Goal: Contribute content: Contribute content

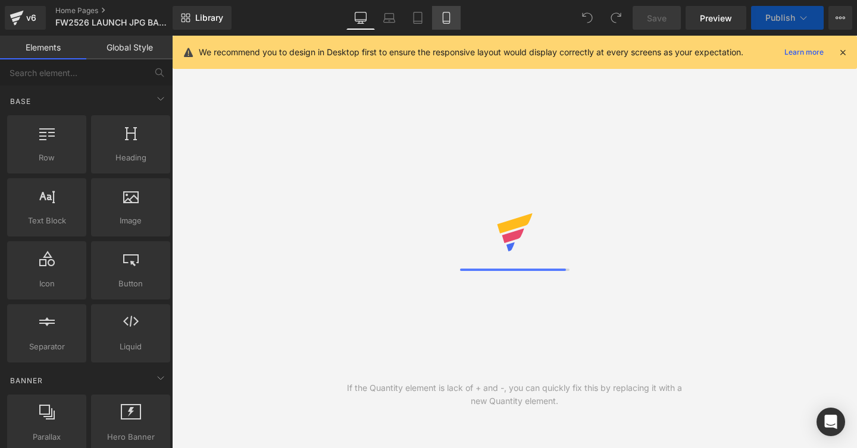
click at [447, 21] on icon at bounding box center [446, 21] width 7 height 0
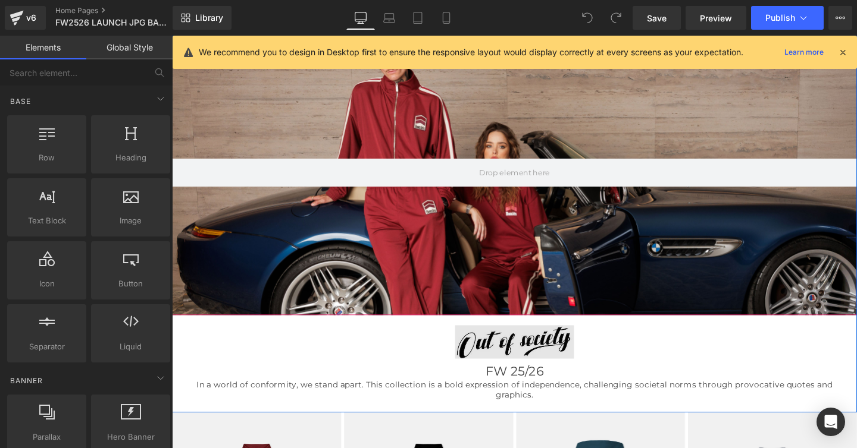
scroll to position [91, 0]
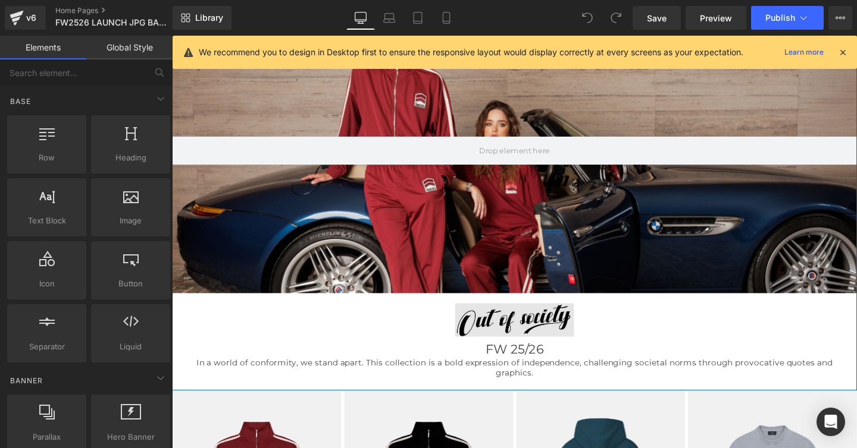
click at [528, 338] on img at bounding box center [532, 330] width 720 height 46
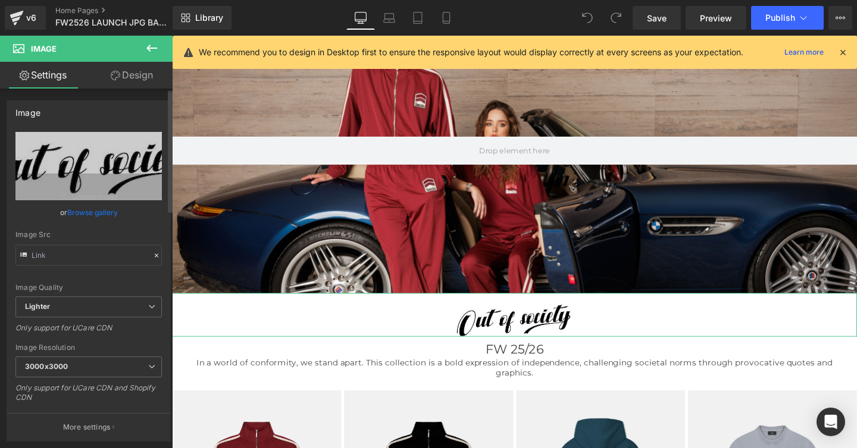
click at [93, 214] on link "Browse gallery" at bounding box center [92, 212] width 51 height 21
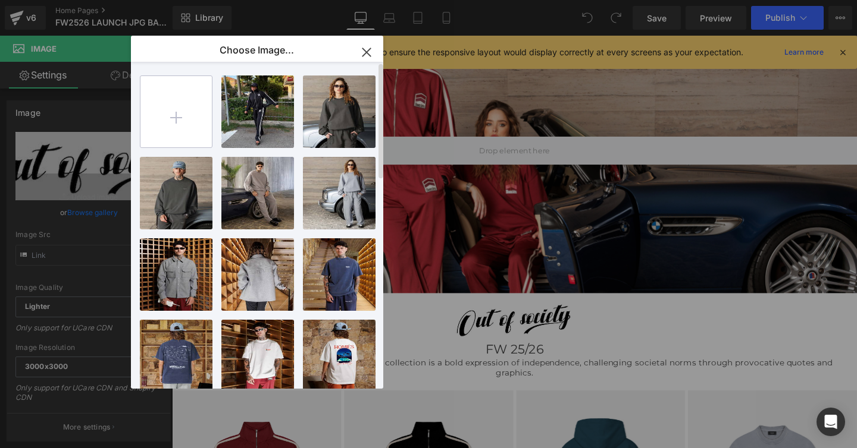
click at [170, 115] on input "file" at bounding box center [175, 111] width 71 height 71
type input "C:\fakepath\OUT OF SOCIETY LOGO.png"
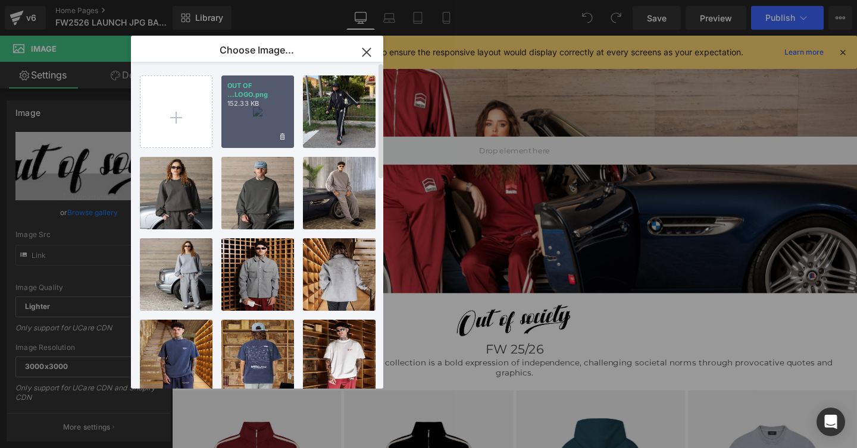
click at [259, 118] on div "OUT OF ...LOGO.png 152.33 KB" at bounding box center [257, 112] width 73 height 73
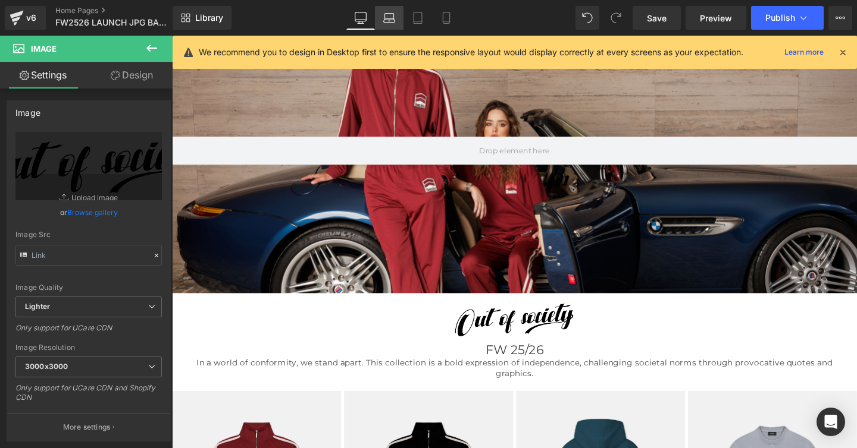
click at [388, 20] on icon at bounding box center [389, 18] width 12 height 12
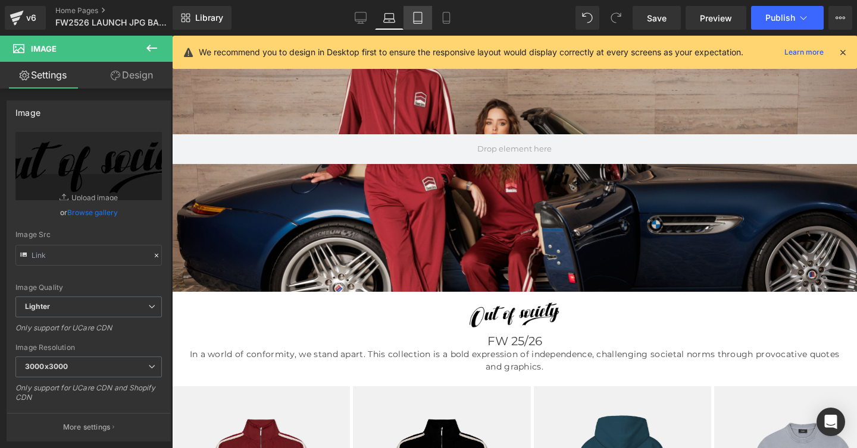
scroll to position [76, 0]
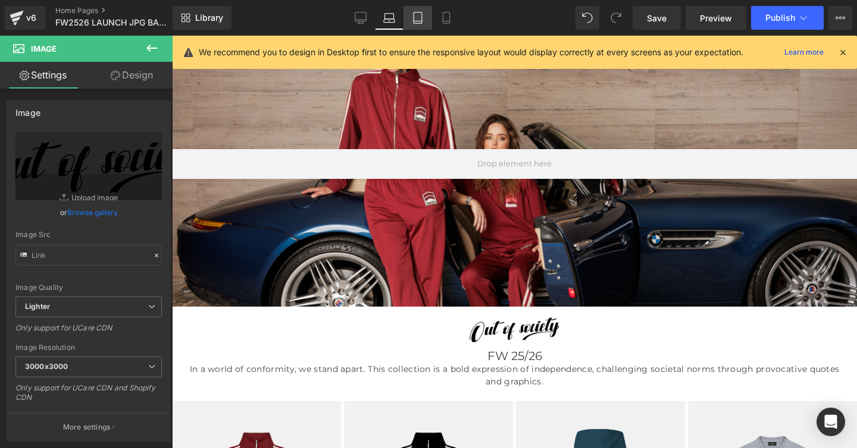
click at [416, 20] on icon at bounding box center [418, 18] width 12 height 12
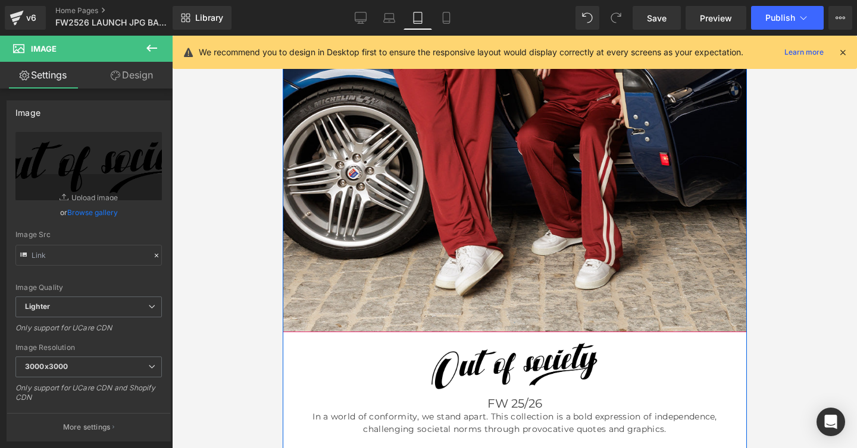
scroll to position [378, 0]
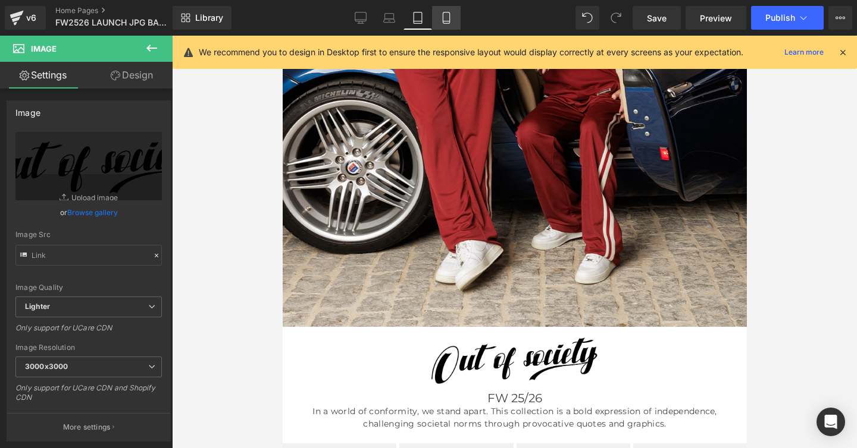
click at [446, 17] on icon at bounding box center [446, 18] width 12 height 12
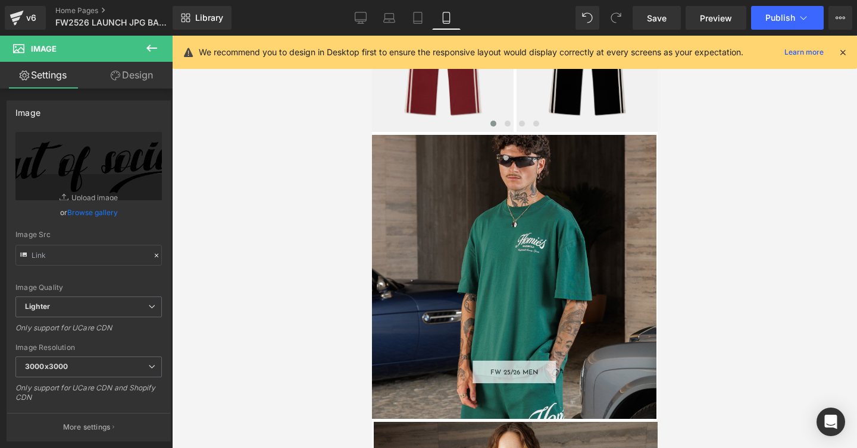
scroll to position [804, 0]
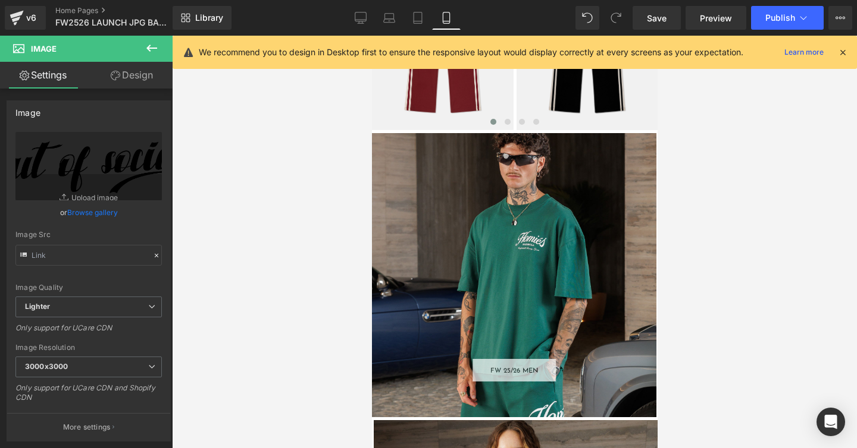
click at [537, 228] on div "FW 25/26 MEN Button" at bounding box center [513, 275] width 284 height 284
click at [446, 256] on div "FW 25/26 MEN Button" at bounding box center [513, 275] width 284 height 284
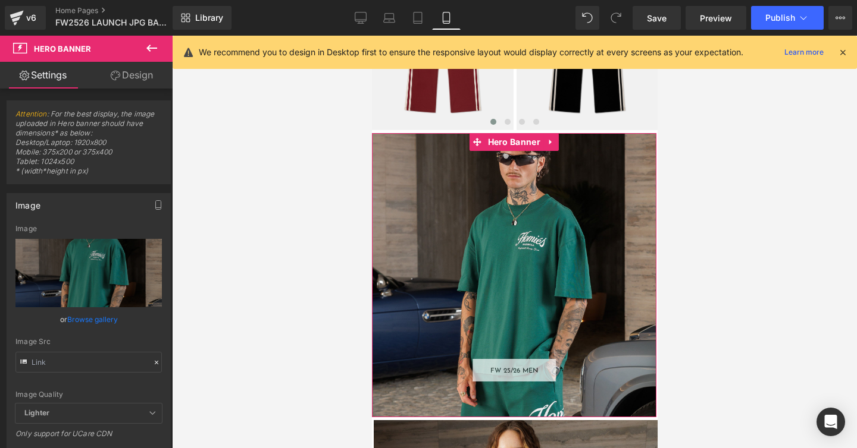
click at [140, 76] on link "Design" at bounding box center [132, 75] width 86 height 27
click at [0, 0] on div "Spacing" at bounding box center [0, 0] width 0 height 0
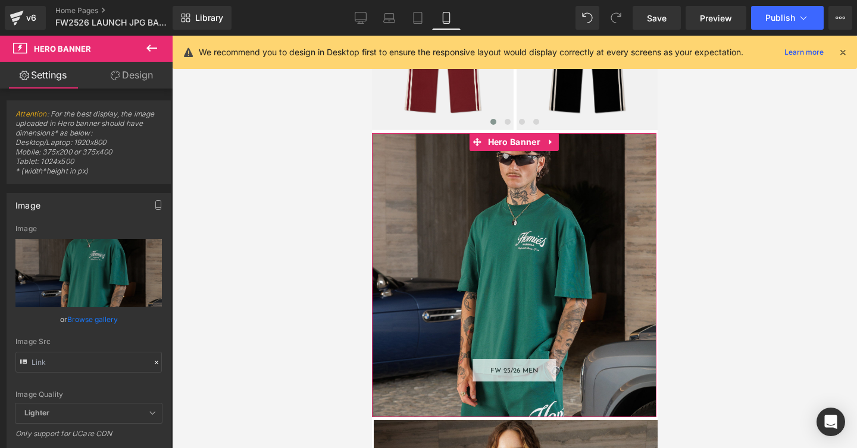
click at [0, 0] on div "Spacing" at bounding box center [0, 0] width 0 height 0
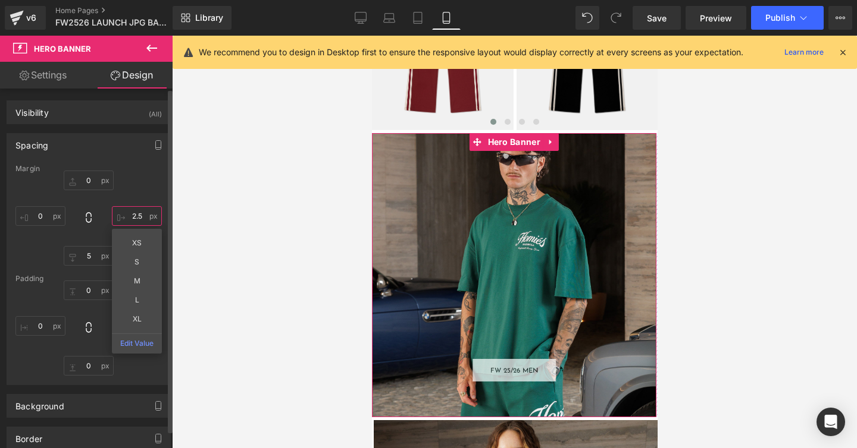
click at [131, 215] on input "text" at bounding box center [137, 216] width 50 height 20
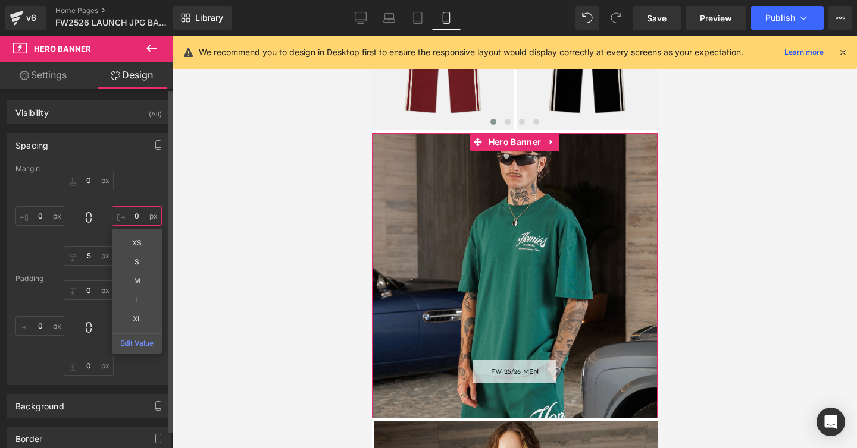
type input "0"
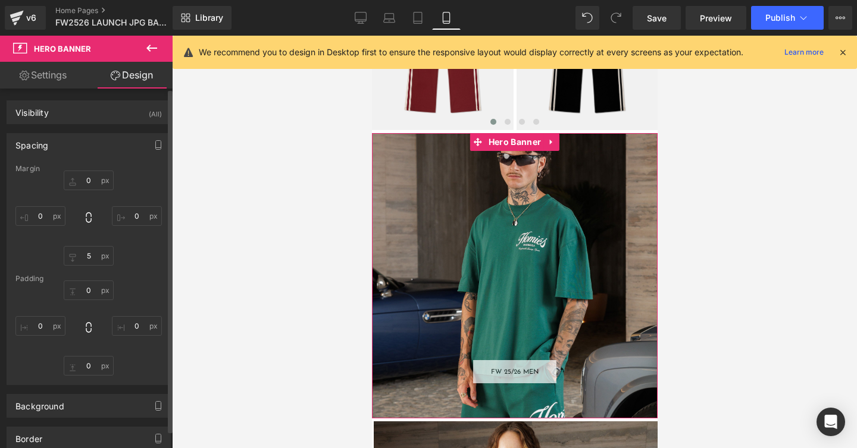
click at [141, 192] on div "0" at bounding box center [88, 218] width 146 height 95
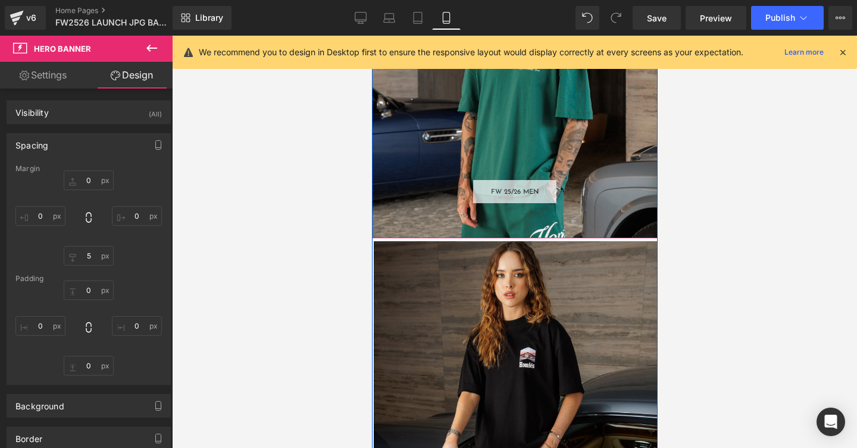
scroll to position [1003, 0]
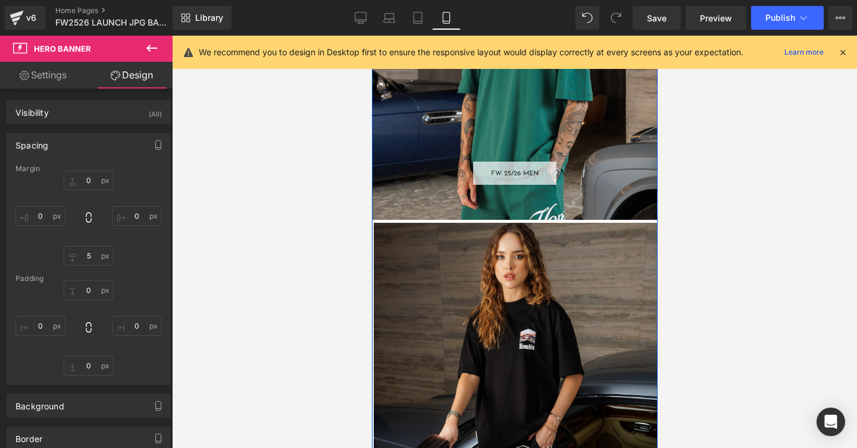
click at [415, 287] on div "FW 25/26 WOMEN Button" at bounding box center [515, 365] width 284 height 284
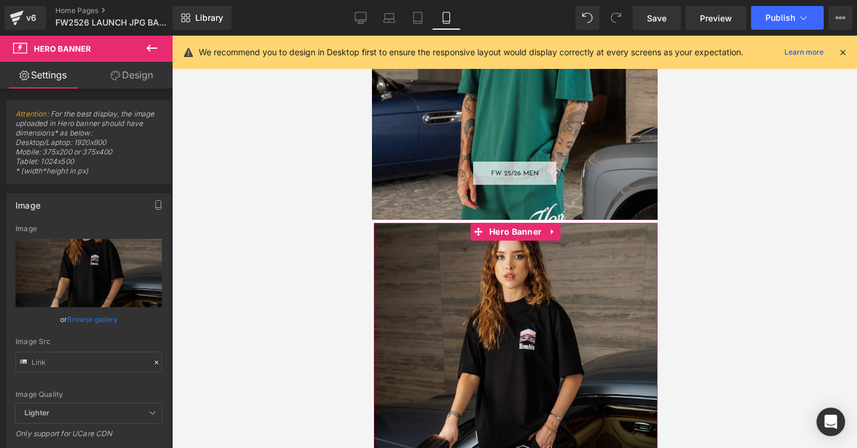
click at [137, 76] on link "Design" at bounding box center [132, 75] width 86 height 27
click at [0, 0] on div "Spacing" at bounding box center [0, 0] width 0 height 0
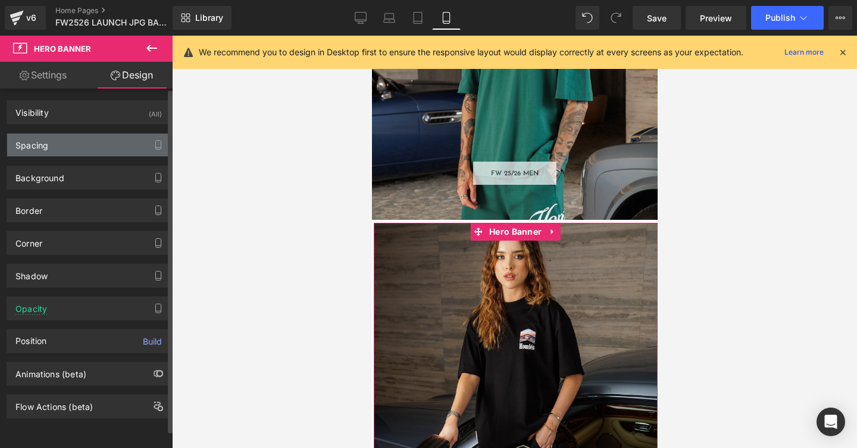
click at [36, 144] on div "Spacing" at bounding box center [31, 142] width 33 height 17
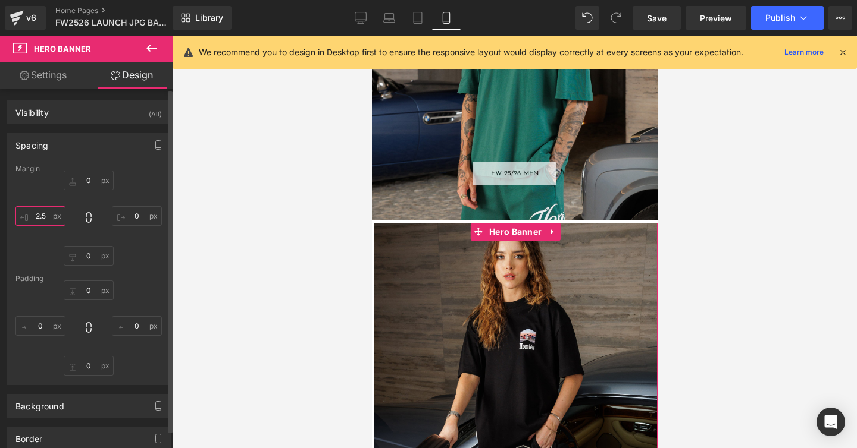
click at [39, 214] on input "text" at bounding box center [40, 216] width 50 height 20
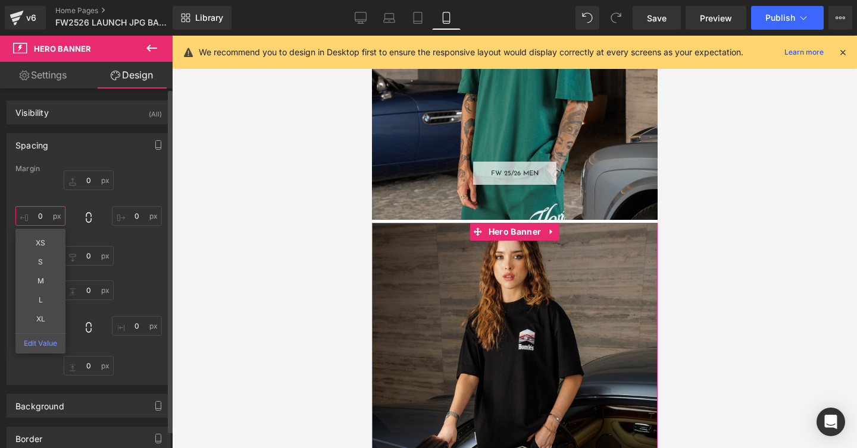
type input "0"
click at [145, 175] on div "0 XS S M L XL Edit Value" at bounding box center [88, 218] width 146 height 95
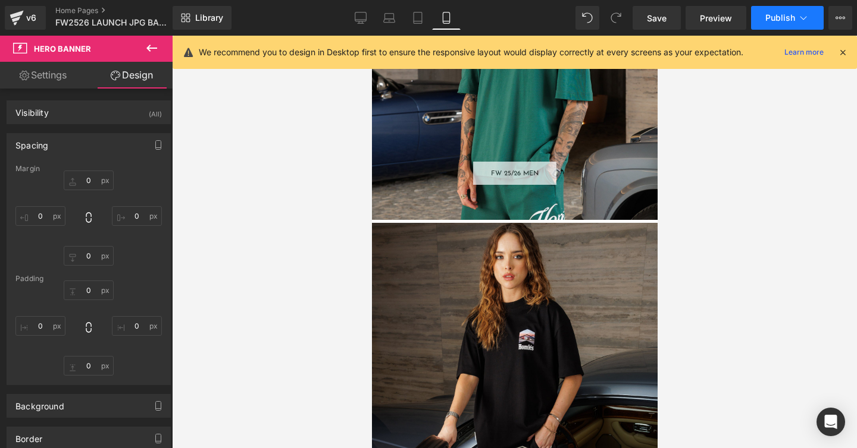
click at [780, 20] on span "Publish" at bounding box center [780, 18] width 30 height 10
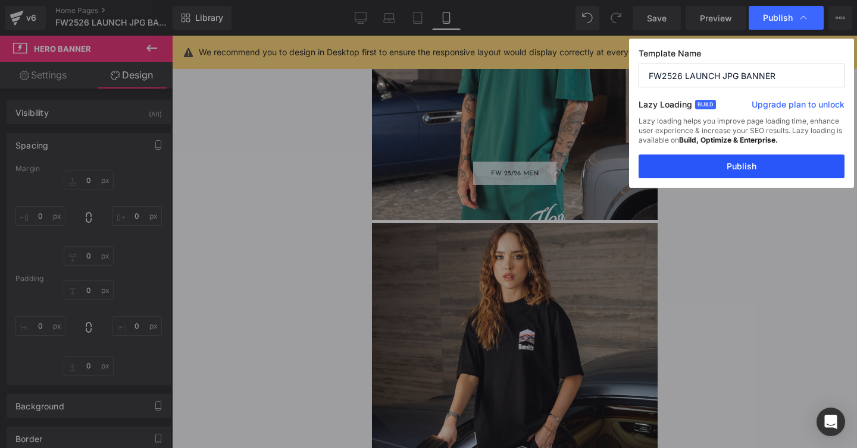
click at [725, 168] on button "Publish" at bounding box center [741, 167] width 206 height 24
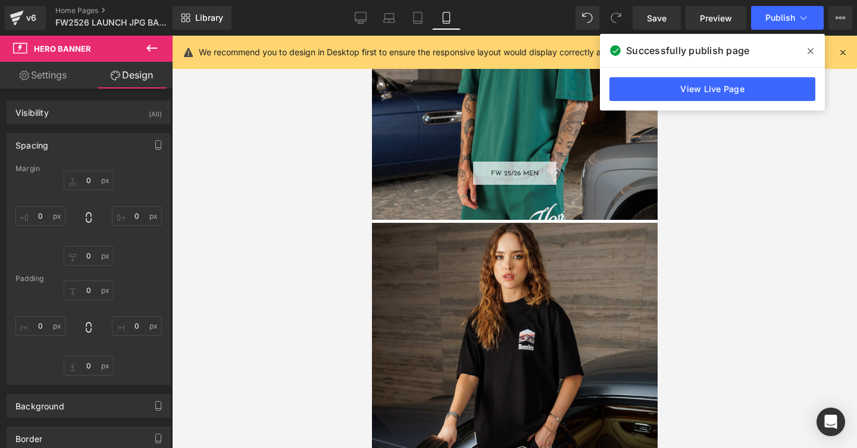
scroll to position [2058, 0]
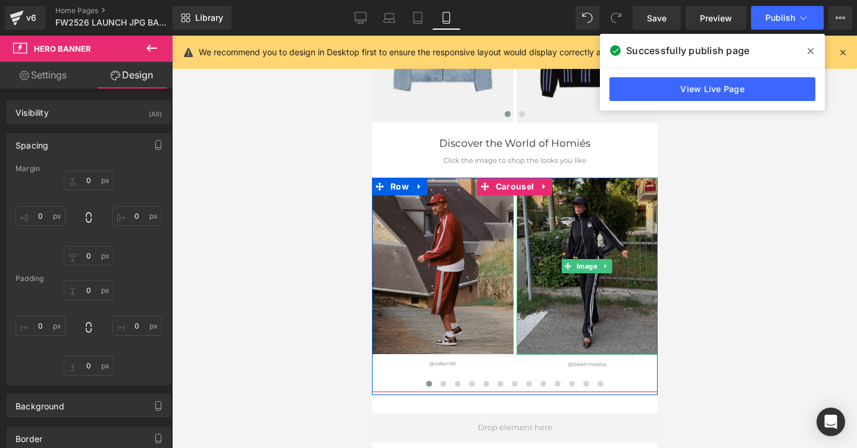
click at [595, 246] on img at bounding box center [587, 266] width 142 height 177
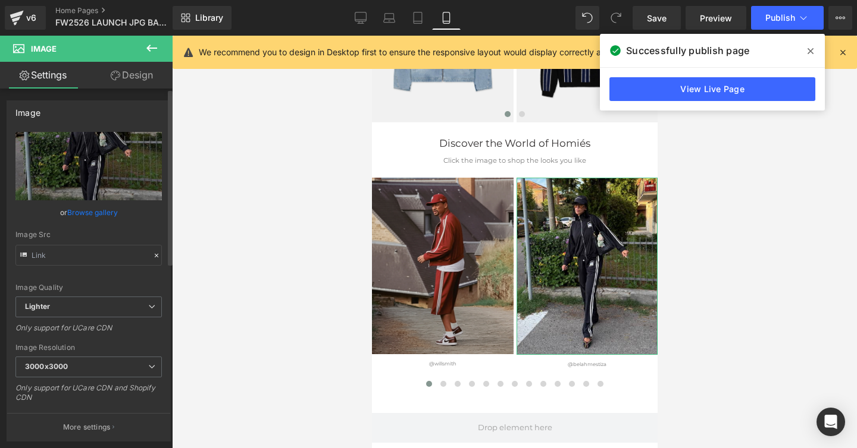
click at [90, 215] on link "Browse gallery" at bounding box center [92, 212] width 51 height 21
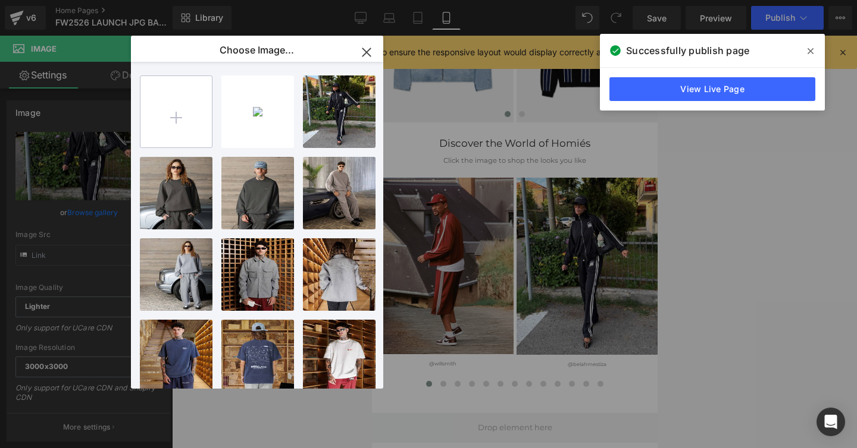
click at [175, 115] on input "file" at bounding box center [175, 111] width 71 height 71
type input "C:\fakepath\@belahmestiza.jpg"
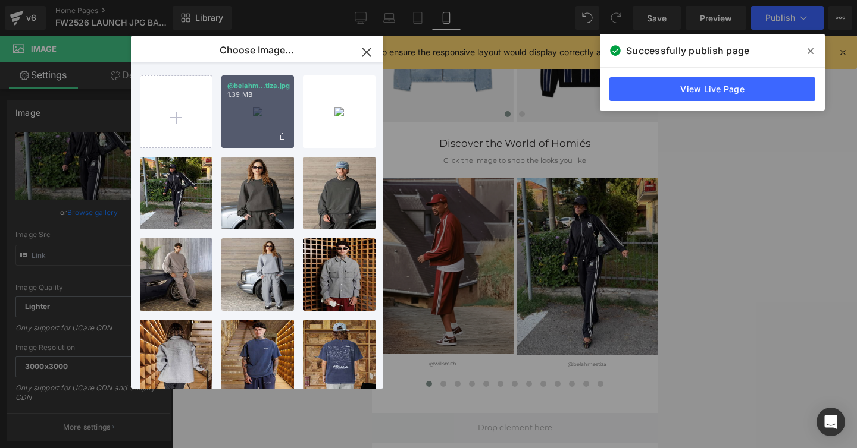
click at [269, 130] on div "@belahm...tiza.jpg 1.39 MB" at bounding box center [257, 112] width 73 height 73
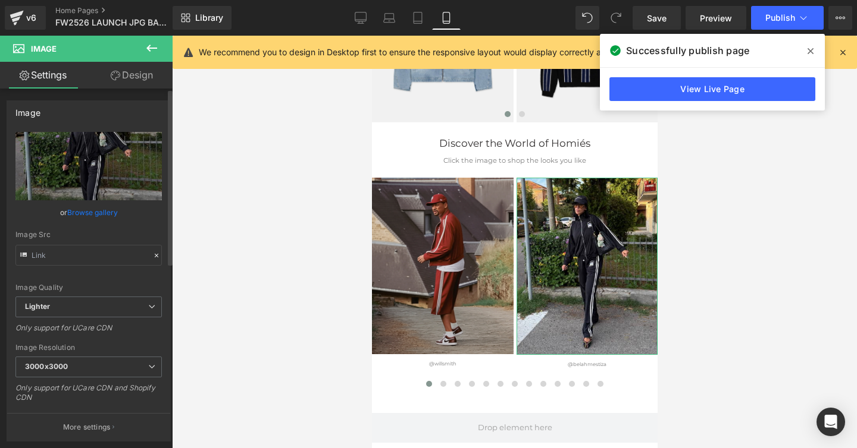
click at [90, 214] on link "Browse gallery" at bounding box center [92, 212] width 51 height 21
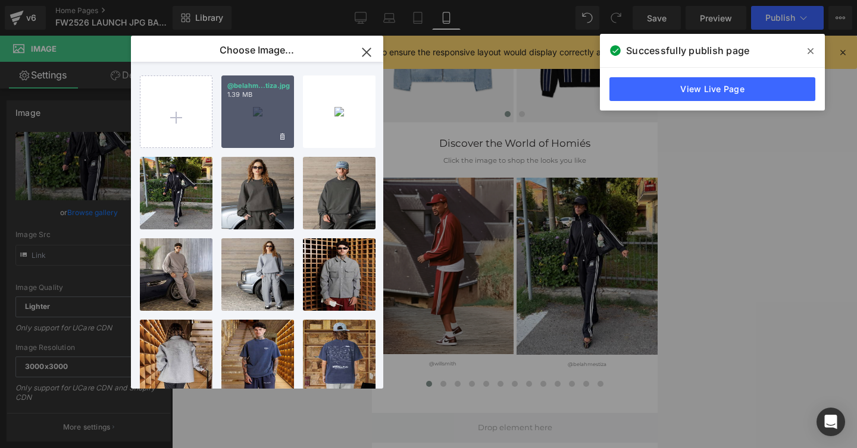
click at [243, 107] on div "@belahm...tiza.jpg 1.39 MB" at bounding box center [257, 112] width 73 height 73
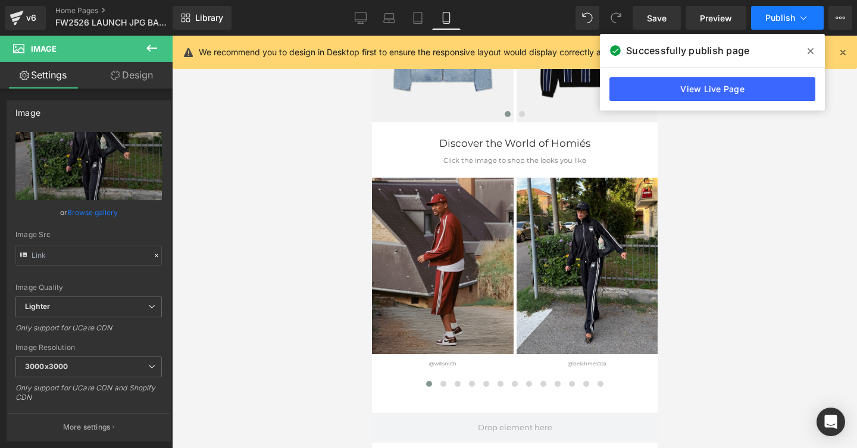
click at [777, 14] on span "Publish" at bounding box center [780, 18] width 30 height 10
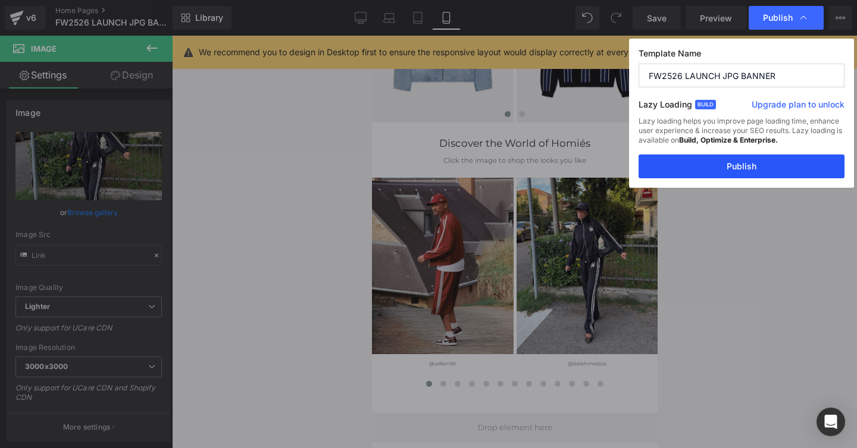
click at [746, 167] on button "Publish" at bounding box center [741, 167] width 206 height 24
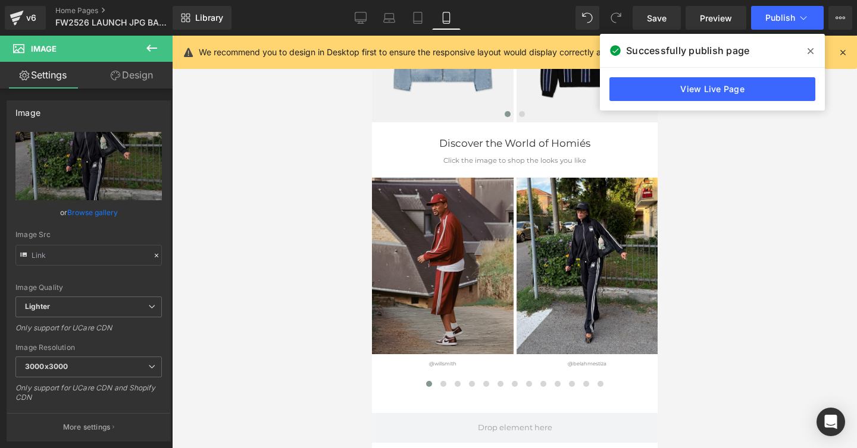
click at [812, 50] on icon at bounding box center [810, 51] width 6 height 10
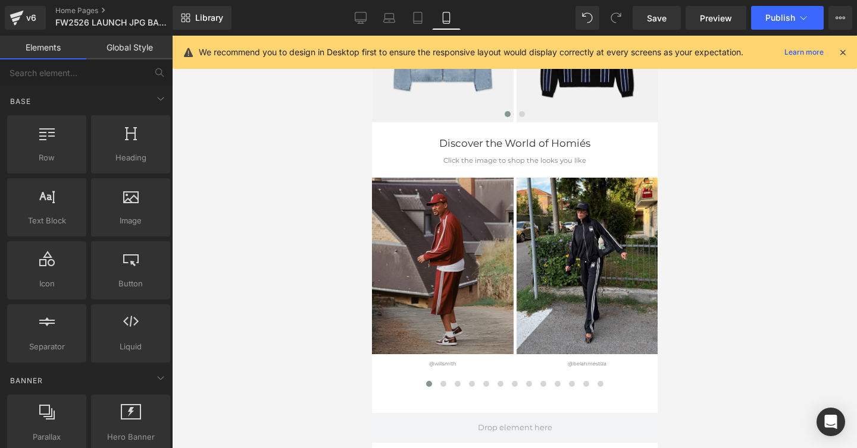
click at [278, 267] on div at bounding box center [514, 242] width 685 height 413
click at [775, 18] on span "Publish" at bounding box center [780, 18] width 30 height 10
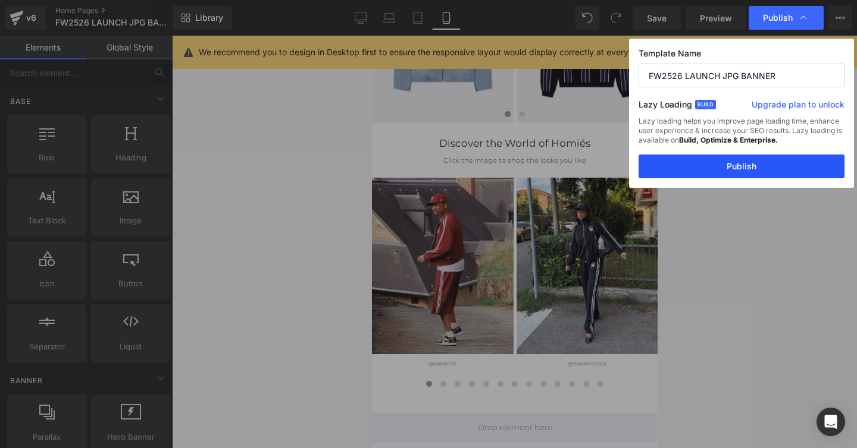
click at [724, 165] on button "Publish" at bounding box center [741, 167] width 206 height 24
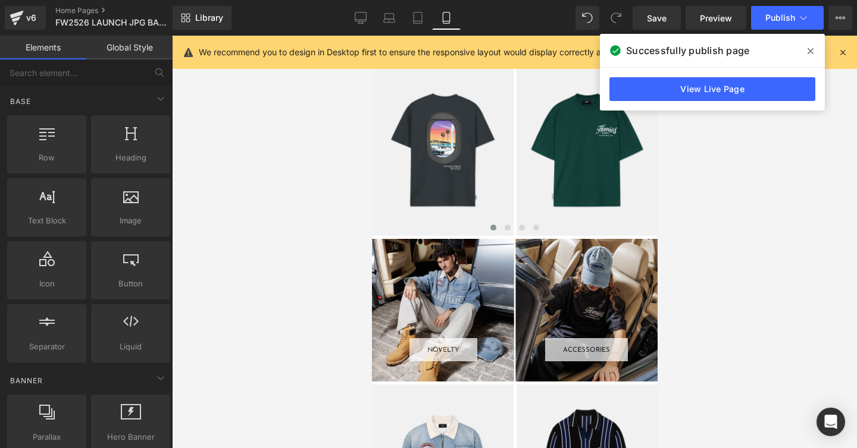
scroll to position [1624, 0]
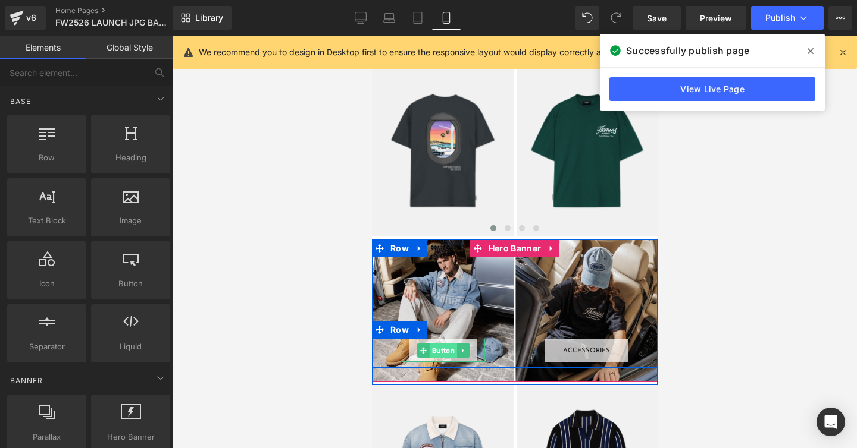
click at [441, 352] on span "Button" at bounding box center [442, 351] width 27 height 14
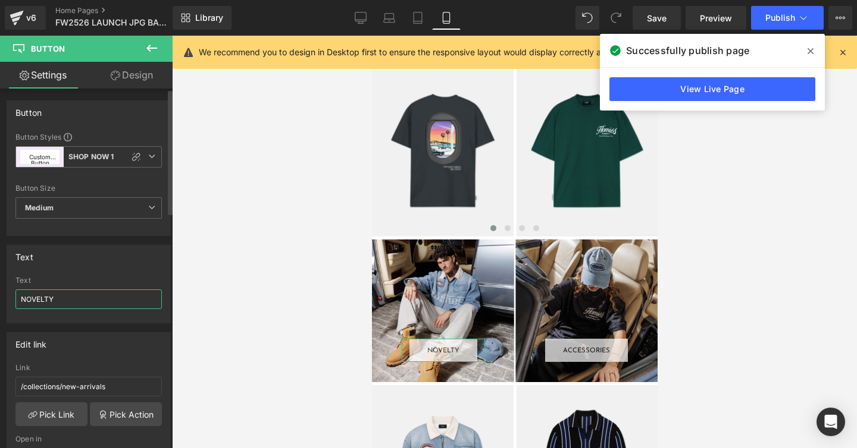
click at [44, 296] on input "NOVELTY" at bounding box center [88, 300] width 146 height 20
click at [67, 304] on input "NEW ARRIVAL" at bounding box center [88, 300] width 146 height 20
type input "NEW ARRIVALS"
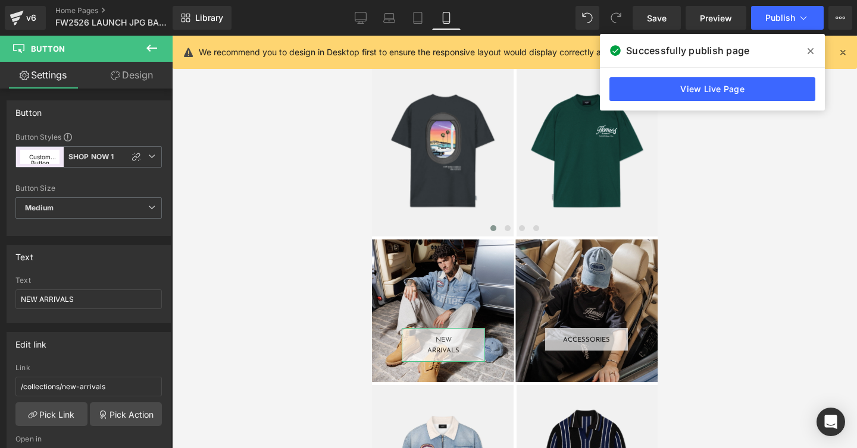
click at [129, 70] on link "Design" at bounding box center [132, 75] width 86 height 27
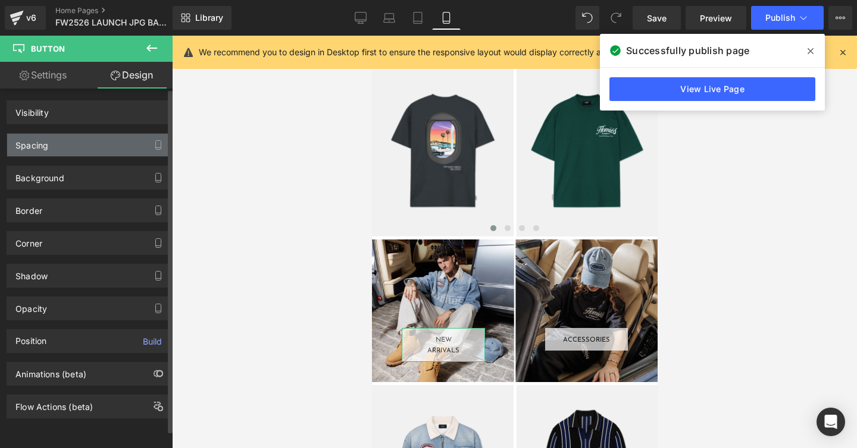
click at [36, 146] on div "Spacing" at bounding box center [31, 142] width 33 height 17
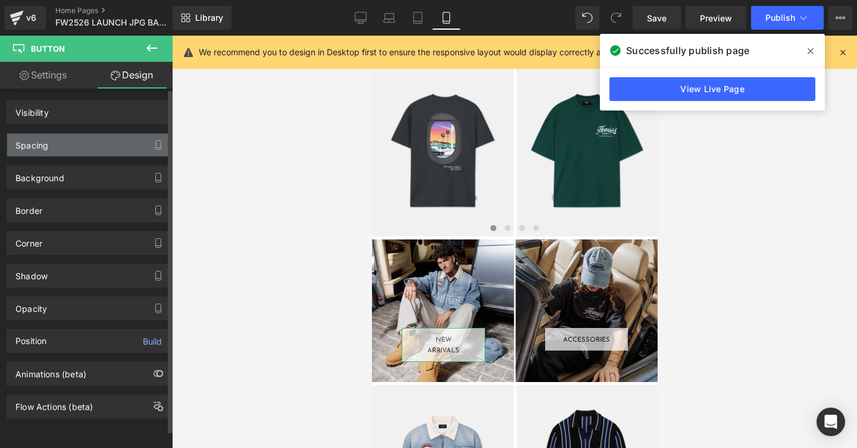
click at [36, 146] on div "Spacing" at bounding box center [31, 142] width 33 height 17
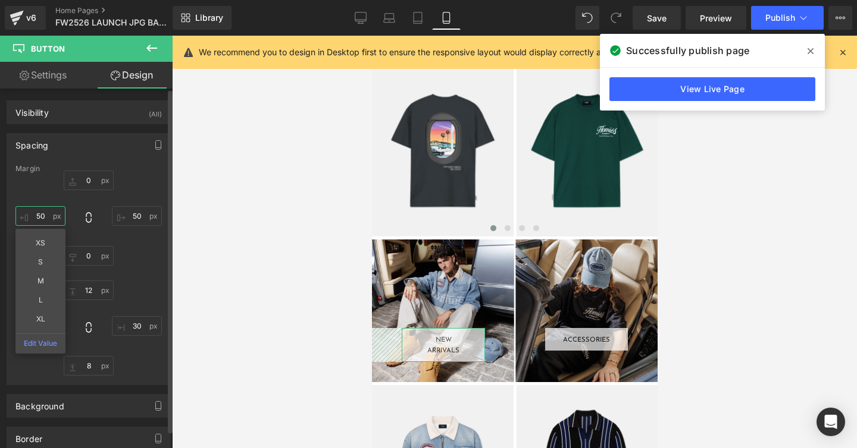
click at [40, 215] on input "50" at bounding box center [40, 216] width 50 height 20
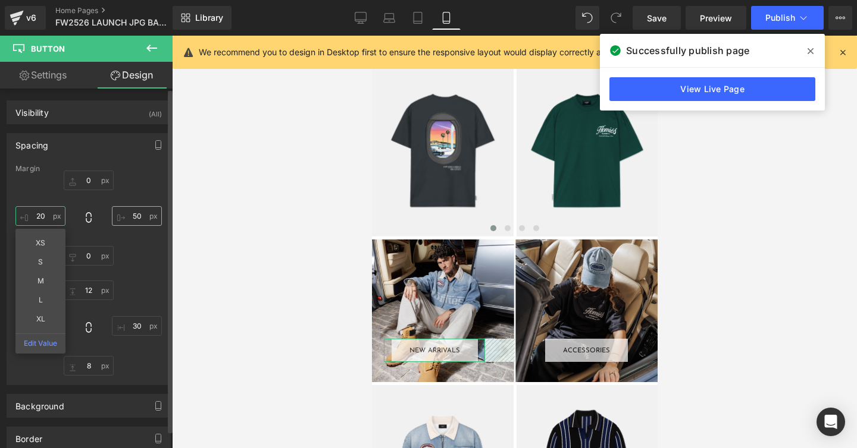
type input "20"
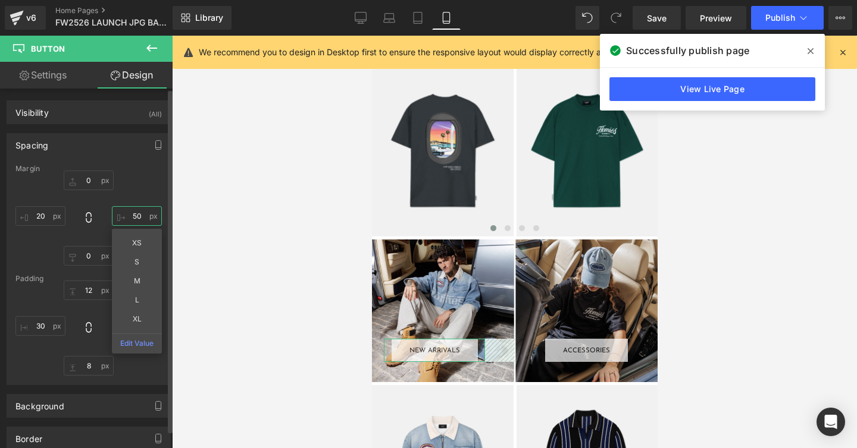
click at [133, 213] on input "50" at bounding box center [137, 216] width 50 height 20
type input "20"
click at [42, 326] on input "30" at bounding box center [40, 326] width 50 height 20
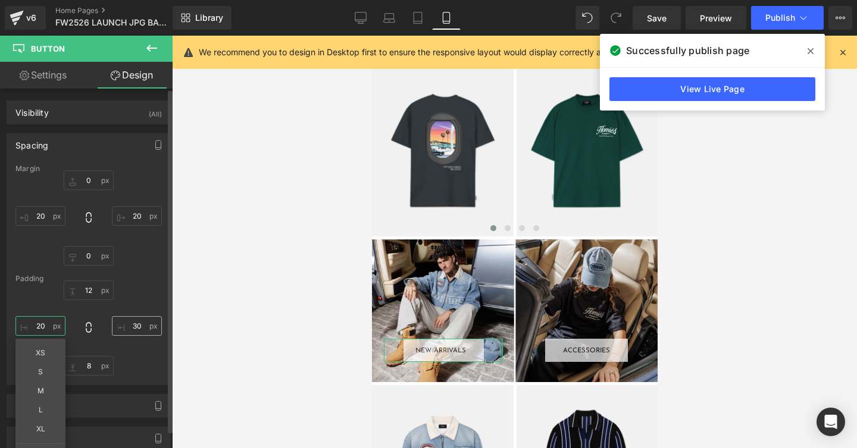
type input "20"
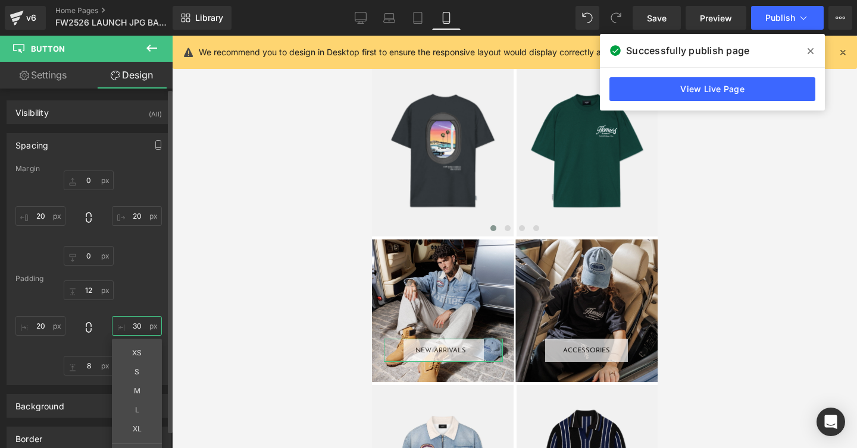
click at [132, 325] on input "30" at bounding box center [137, 326] width 50 height 20
type input "20"
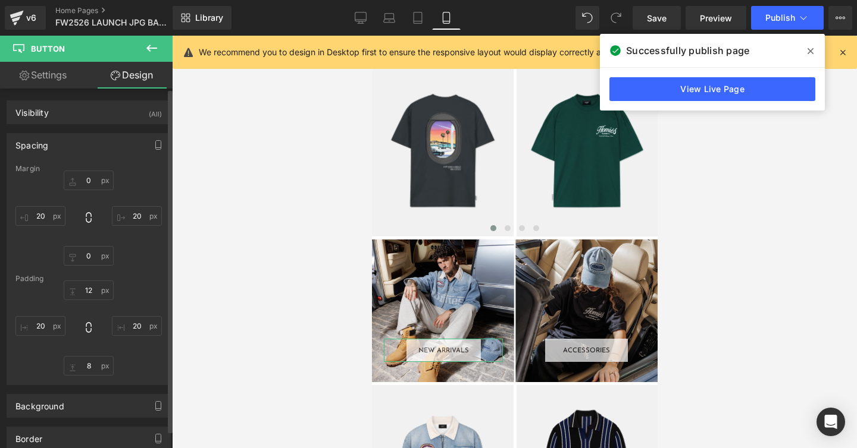
click at [146, 290] on div "12 20 8 20" at bounding box center [88, 328] width 146 height 95
click at [782, 17] on span "Publish" at bounding box center [780, 18] width 30 height 10
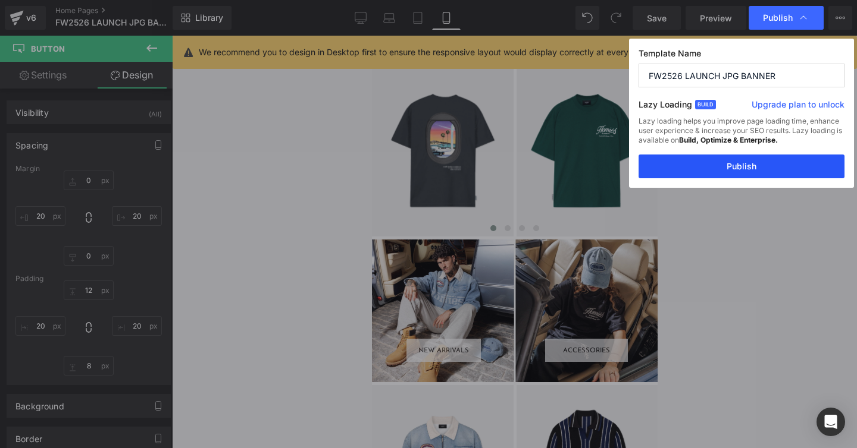
click at [745, 165] on button "Publish" at bounding box center [741, 167] width 206 height 24
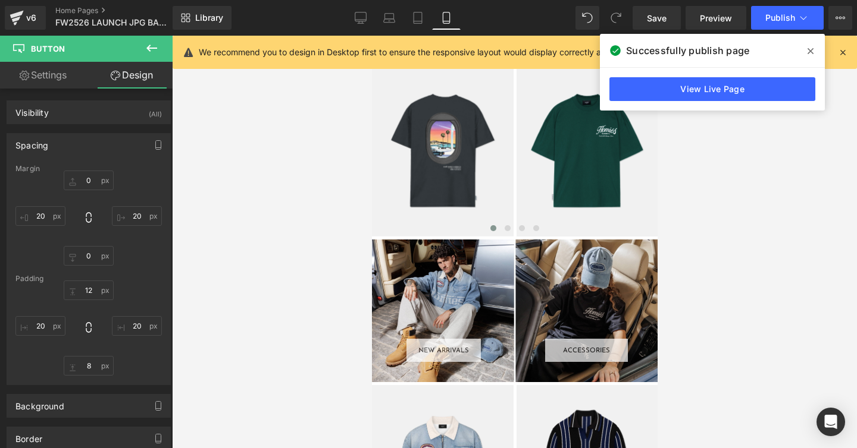
scroll to position [947, 0]
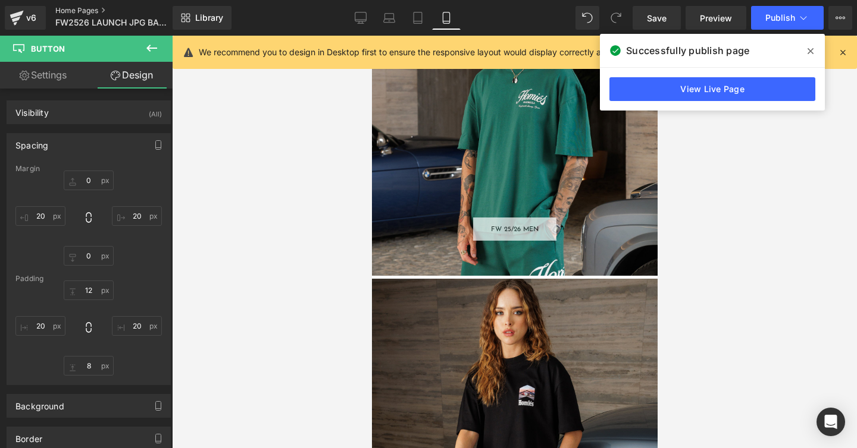
click at [71, 8] on link "Home Pages" at bounding box center [123, 11] width 137 height 10
